Goal: Task Accomplishment & Management: Manage account settings

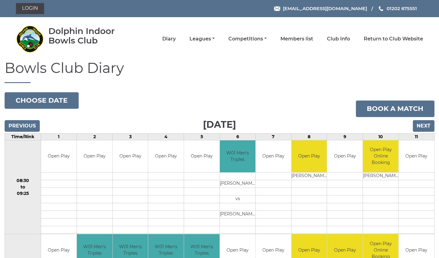
click at [159, 74] on h1 "Bowls Club Diary" at bounding box center [220, 71] width 430 height 23
click at [33, 9] on link "Login" at bounding box center [30, 8] width 28 height 11
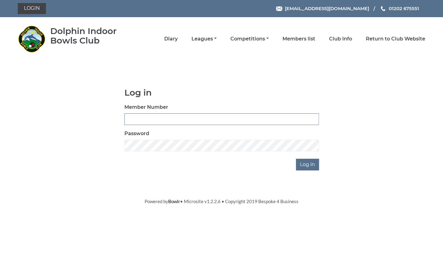
type input "3734"
click at [305, 168] on input "Log in" at bounding box center [307, 165] width 23 height 12
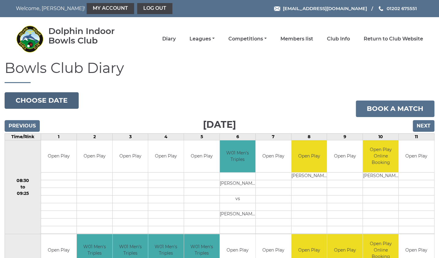
click at [55, 99] on button "Choose date" at bounding box center [42, 100] width 74 height 17
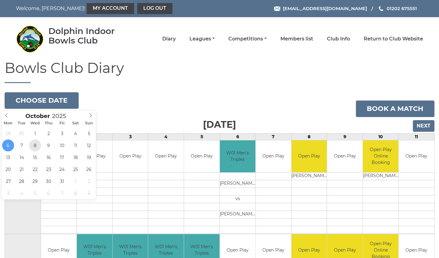
type input "[DATE]"
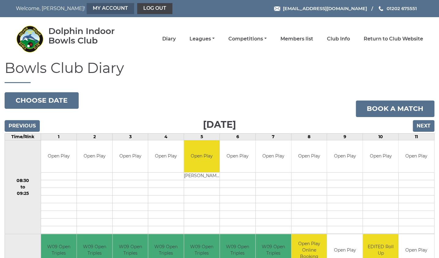
click at [87, 10] on link "My Account" at bounding box center [110, 8] width 47 height 11
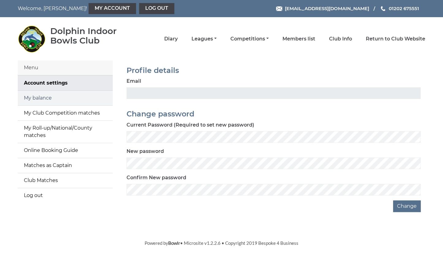
click at [46, 100] on link "My balance" at bounding box center [65, 98] width 95 height 15
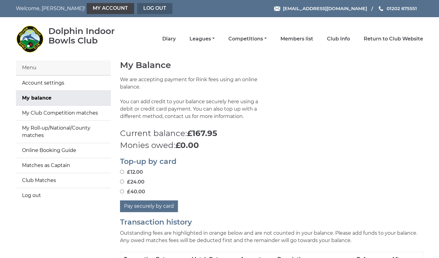
click at [137, 8] on link "Log out" at bounding box center [154, 8] width 35 height 11
